Goal: Find specific page/section: Find specific page/section

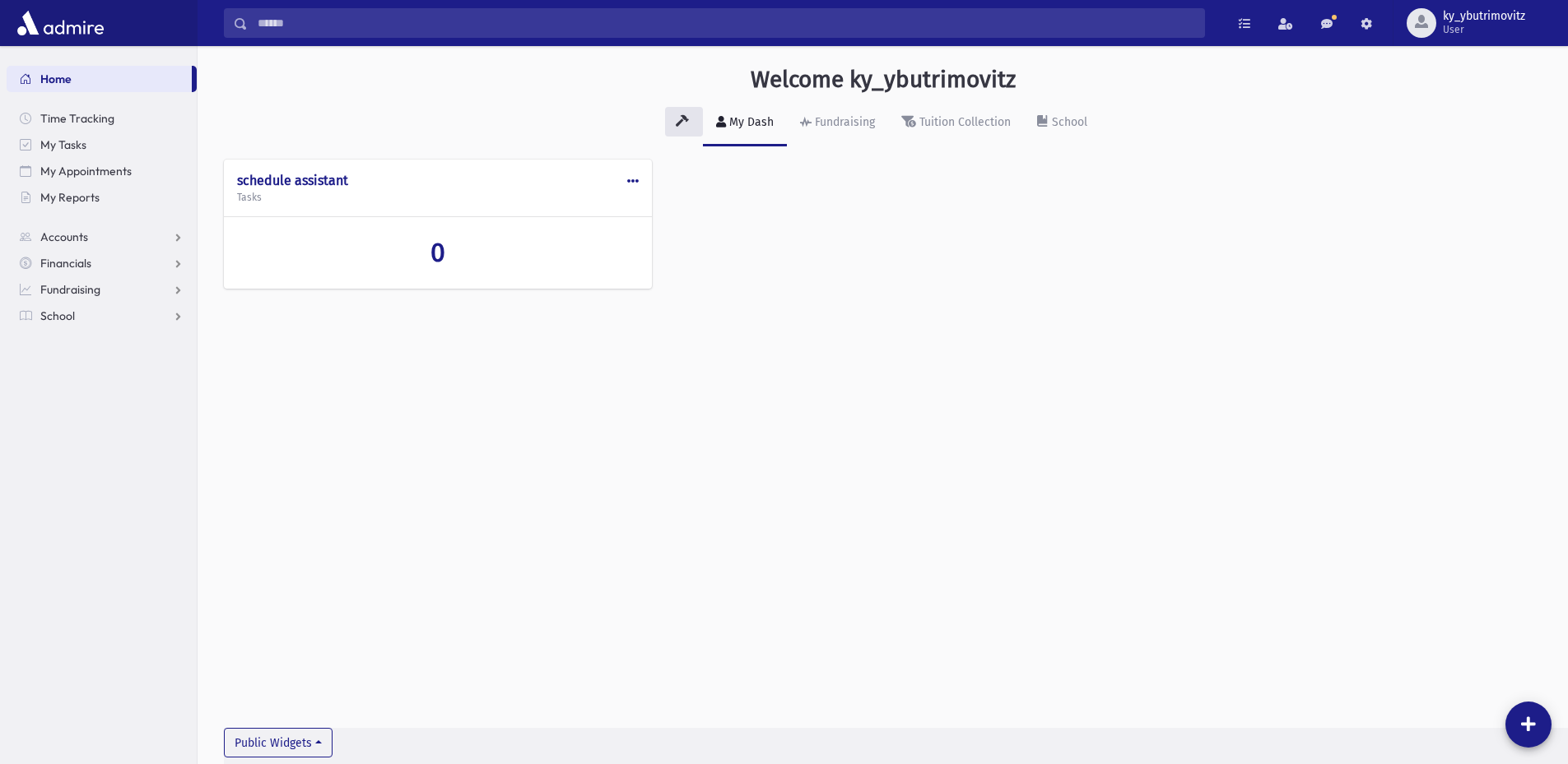
click at [309, 23] on input "Search" at bounding box center [726, 23] width 957 height 29
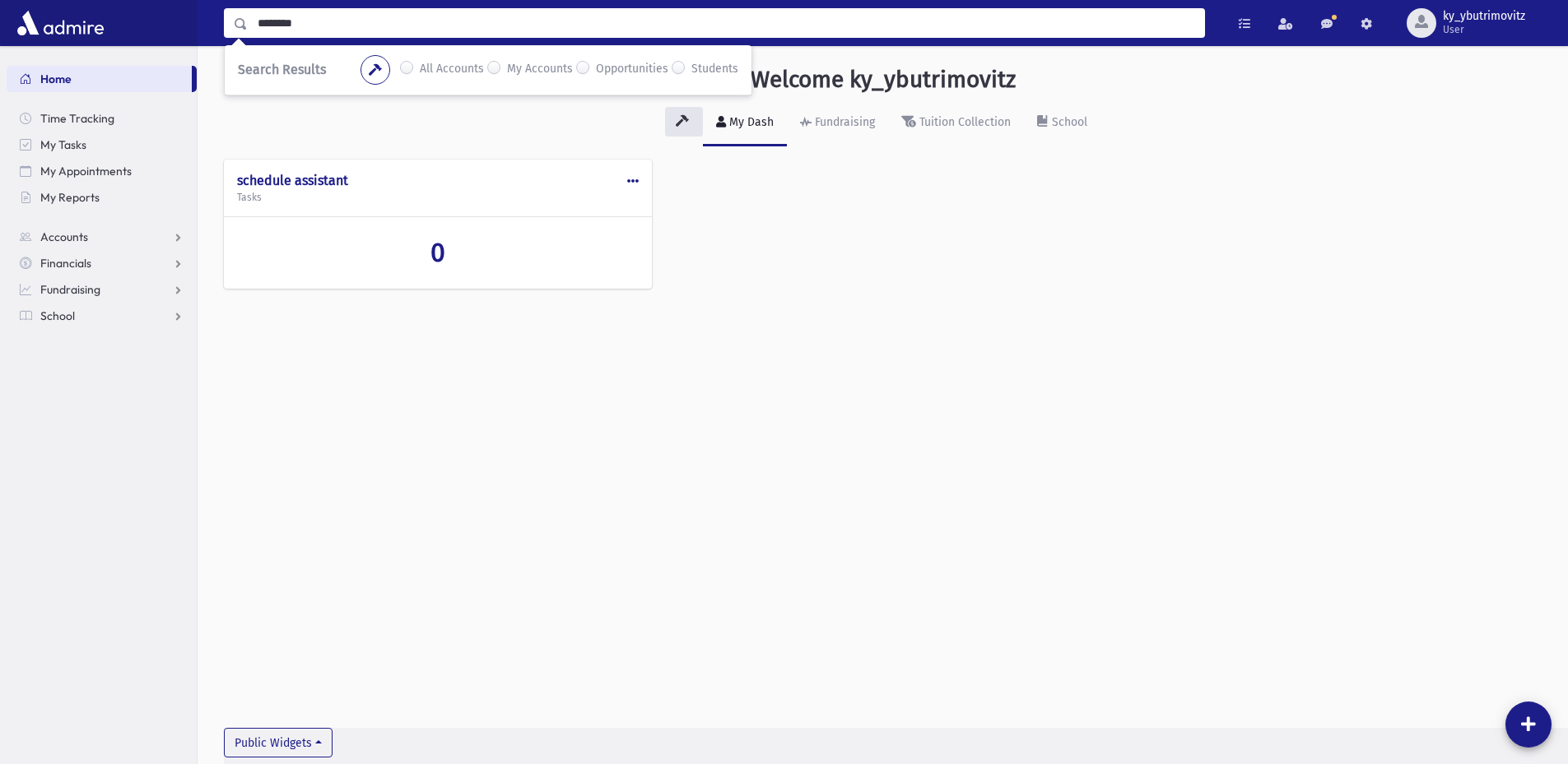
type input "********"
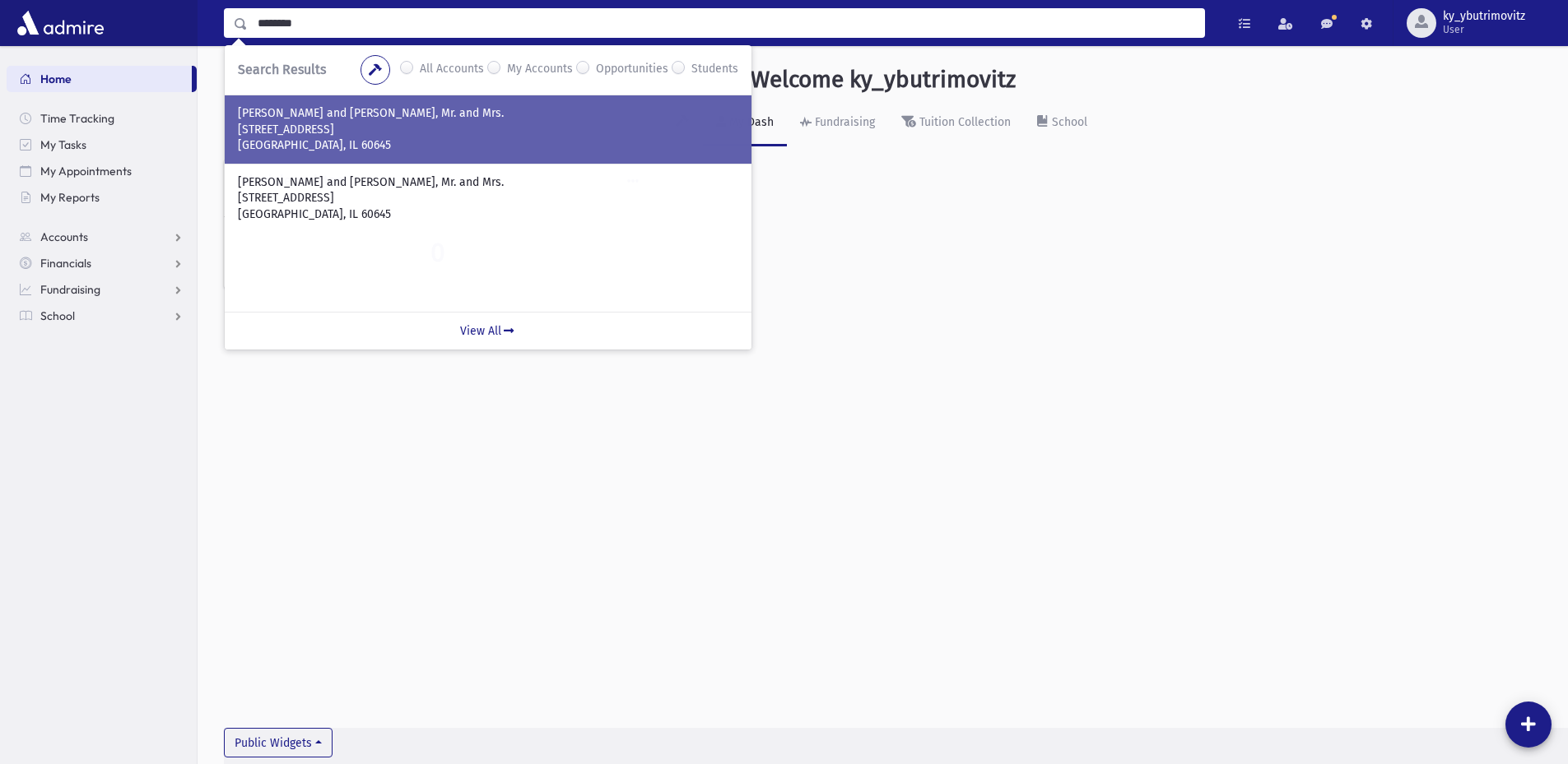
click at [304, 115] on p "STESEL, Max and Irina, Mr. and Mrs." at bounding box center [488, 113] width 501 height 17
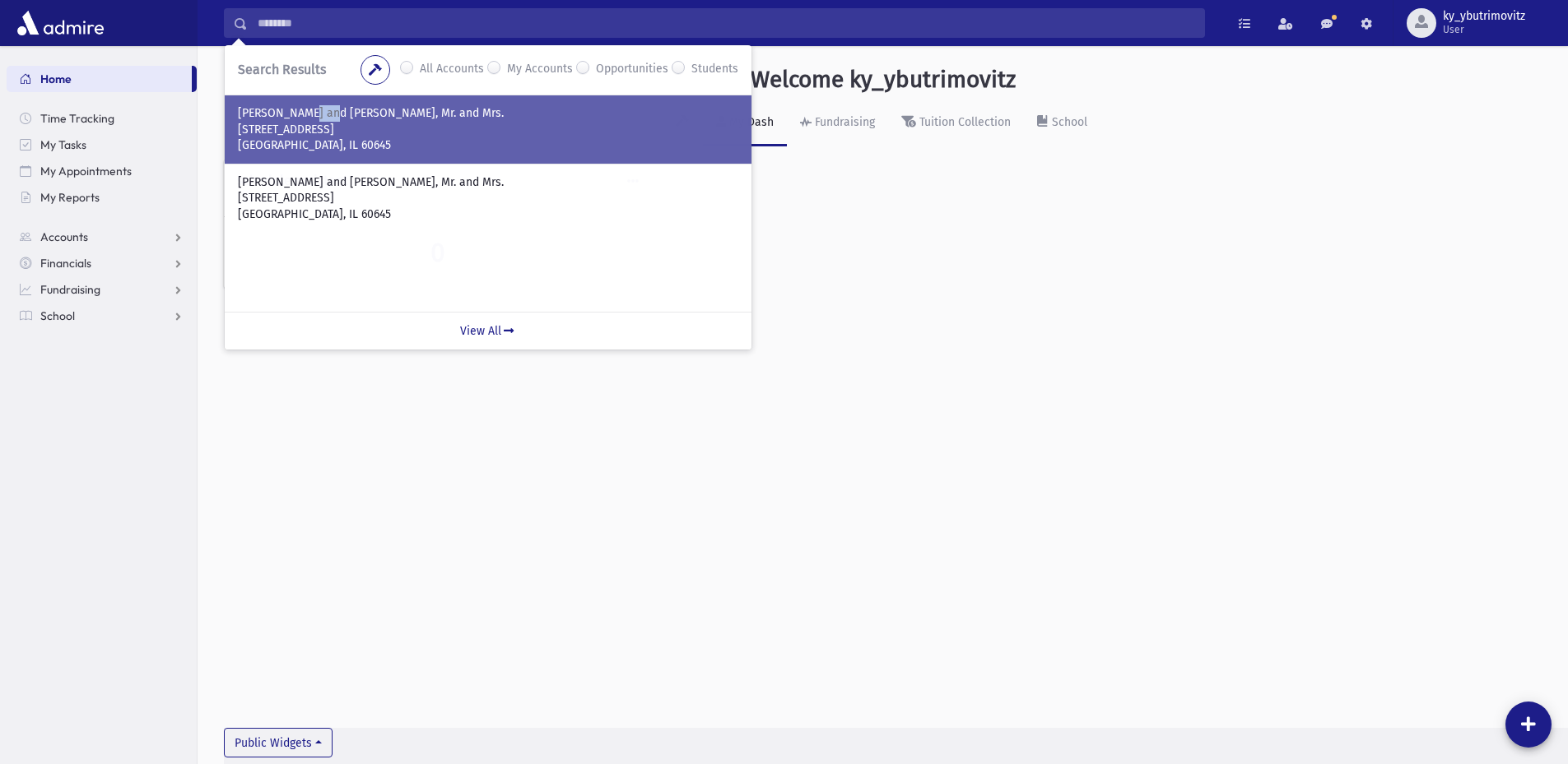
click at [304, 115] on p "STESEL, Max and Irina, Mr. and Mrs." at bounding box center [488, 113] width 501 height 17
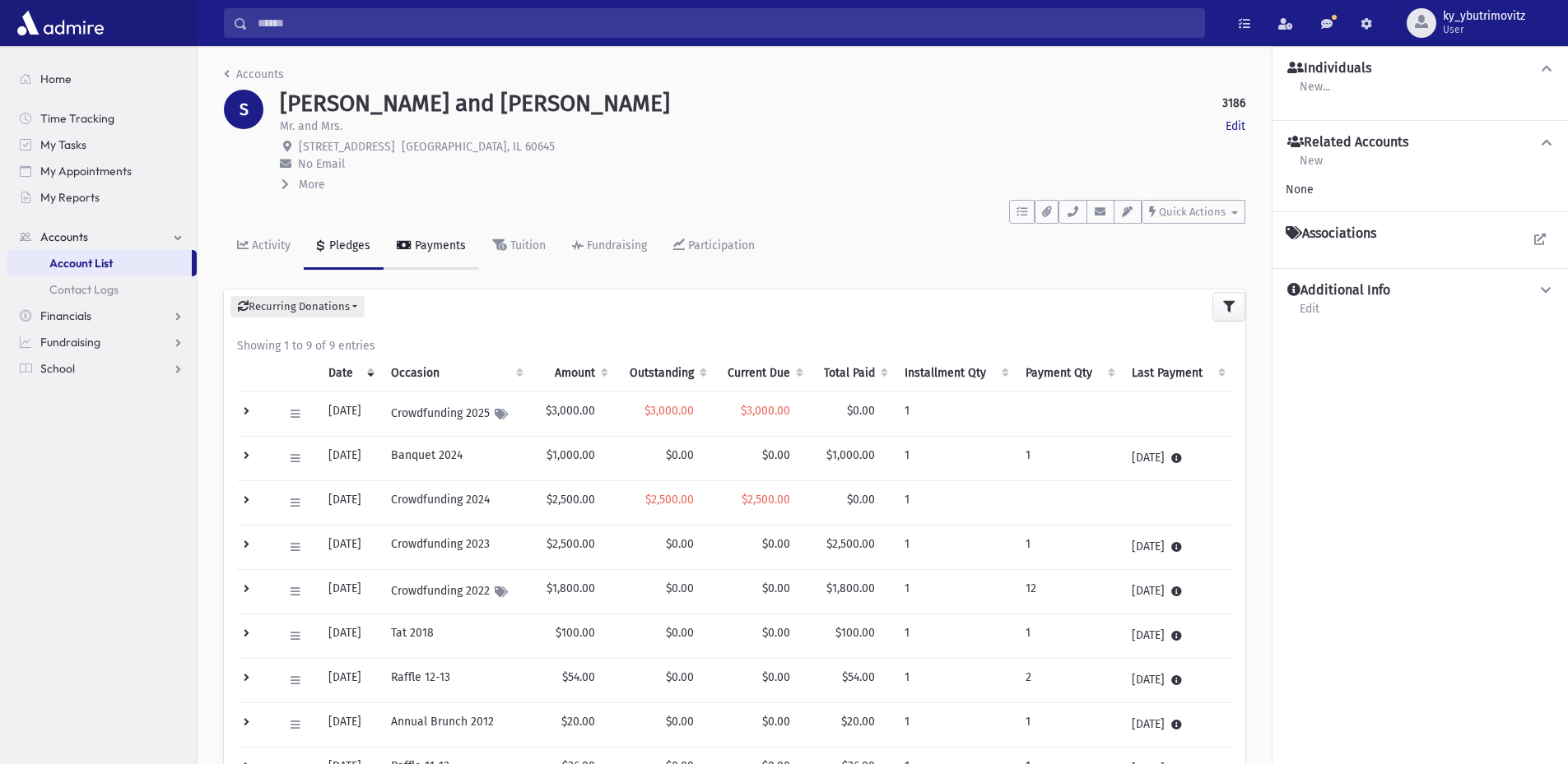
click at [434, 238] on link "Payments" at bounding box center [431, 246] width 95 height 46
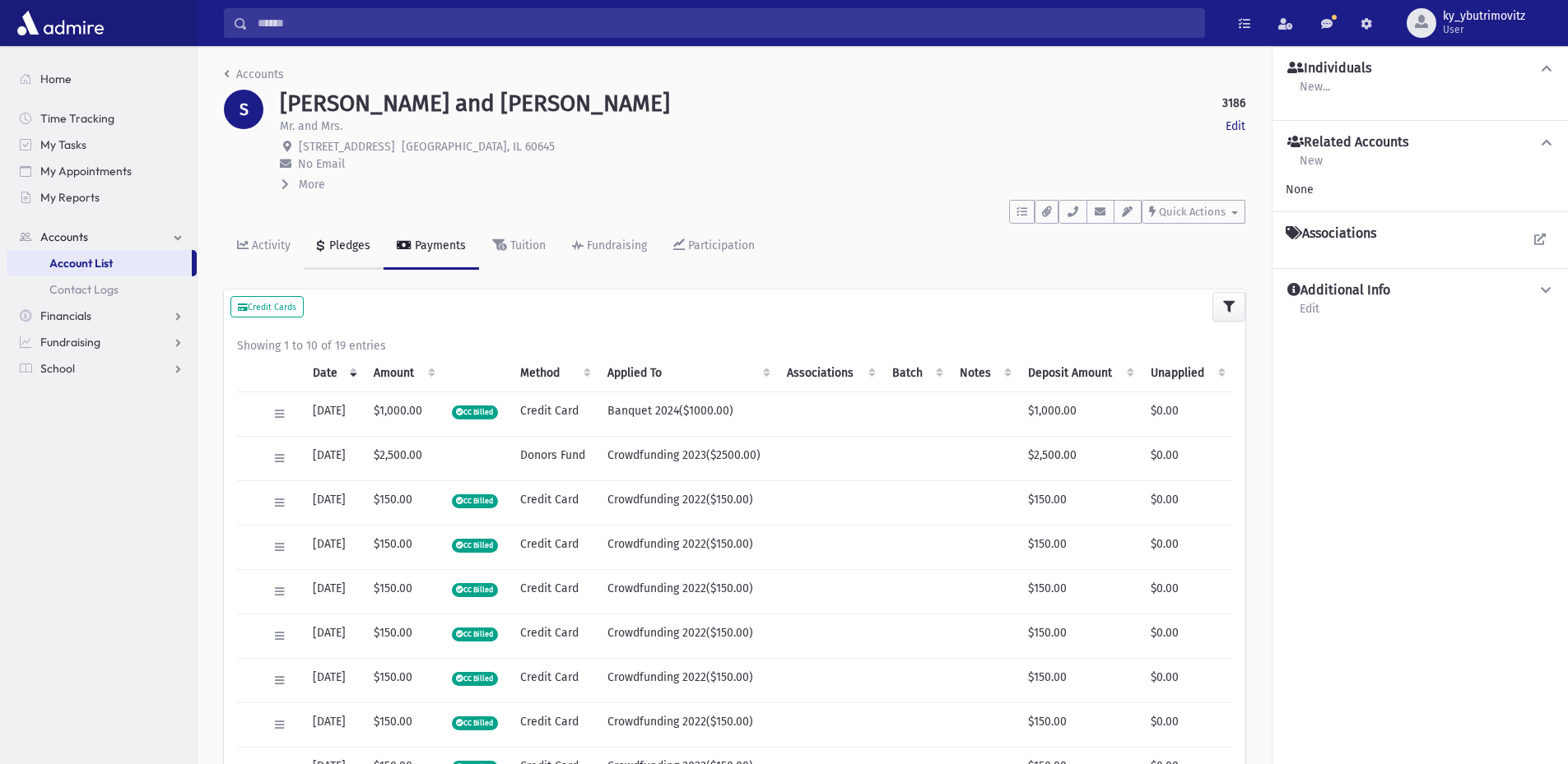
click at [340, 250] on div "Pledges" at bounding box center [348, 246] width 44 height 14
